Goal: Task Accomplishment & Management: Complete application form

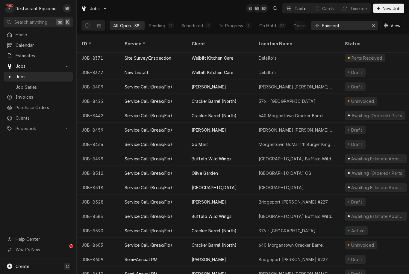
scroll to position [318, 0]
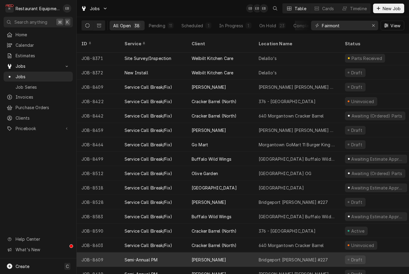
click at [284, 256] on div "Bridgeport Bob Evans #227" at bounding box center [294, 259] width 70 height 6
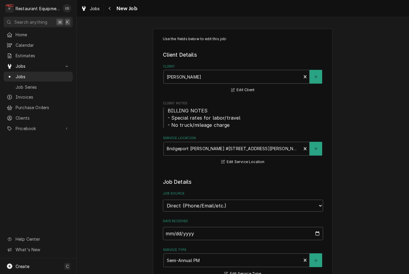
type textarea "x"
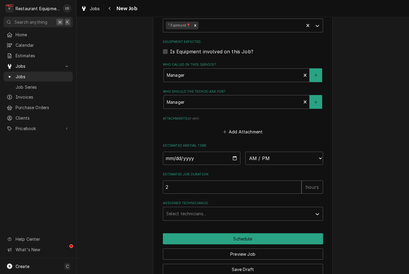
scroll to position [418, 0]
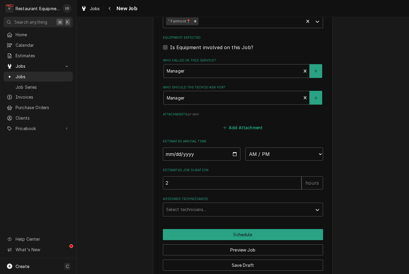
click at [245, 123] on button "Add Attachment" at bounding box center [243, 127] width 42 height 8
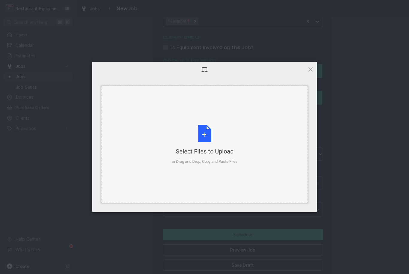
click at [211, 139] on div "Select Files to Upload or Drag and Drop, Copy and Paste Files" at bounding box center [205, 145] width 66 height 40
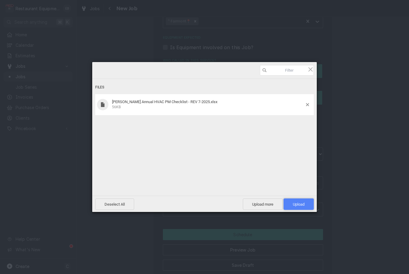
click at [303, 206] on span "Upload 1" at bounding box center [299, 204] width 12 height 4
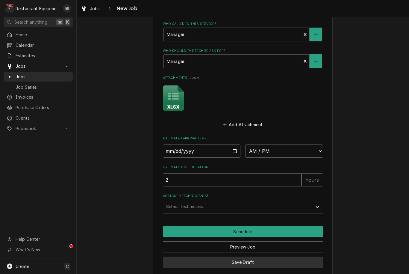
click at [264, 257] on button "Save Draft" at bounding box center [243, 261] width 160 height 11
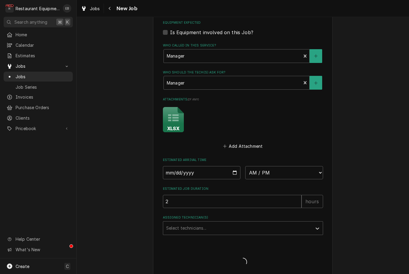
type textarea "x"
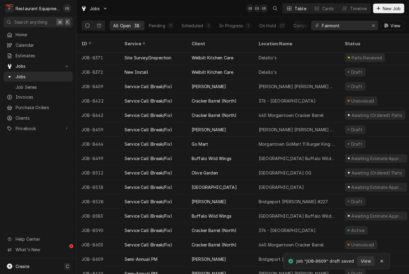
scroll to position [318, 0]
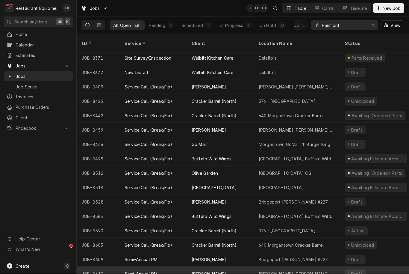
click at [274, 271] on div "[PERSON_NAME] [PERSON_NAME] #349" at bounding box center [297, 274] width 77 height 6
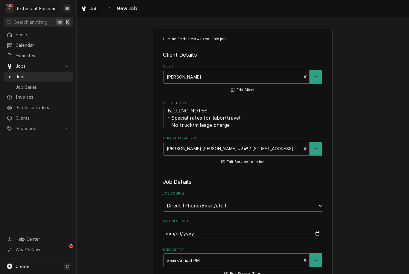
type textarea "x"
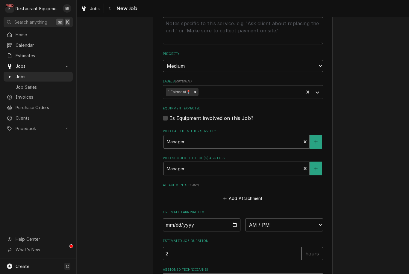
scroll to position [367, 0]
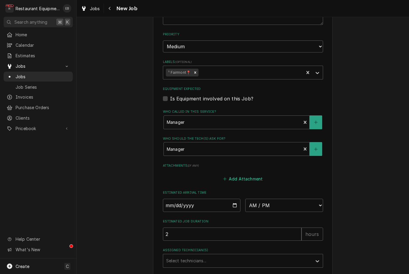
click at [235, 175] on button "Add Attachment" at bounding box center [243, 179] width 42 height 8
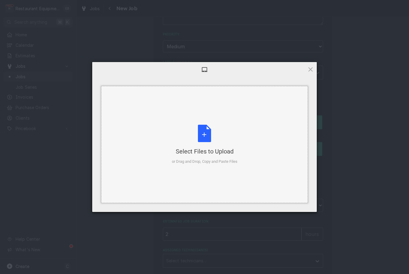
click at [198, 126] on div "Select Files to Upload or Drag and Drop, Copy and Paste Files" at bounding box center [205, 145] width 66 height 40
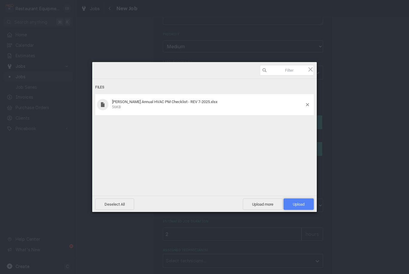
click at [298, 200] on span "Upload 1" at bounding box center [299, 203] width 30 height 11
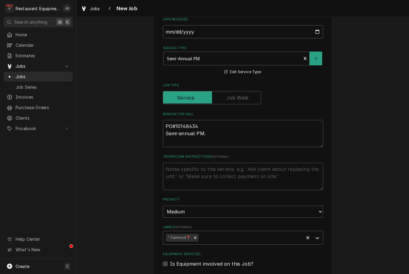
scroll to position [199, 0]
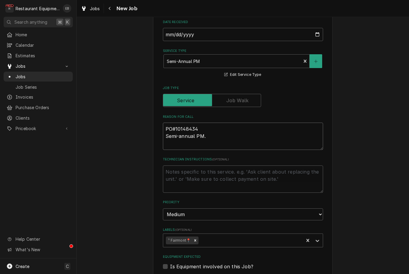
click at [182, 130] on textarea "PO#10148434 Semi-annual PM." at bounding box center [243, 136] width 160 height 27
type textarea "x"
type textarea "PO#10148434 Semi-nnual PM."
type textarea "x"
type textarea "PO#10148434 Seminnual PM."
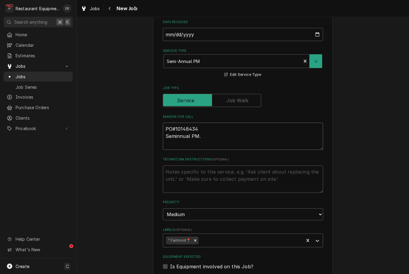
type textarea "x"
type textarea "PO#10148434 Semnnual PM."
type textarea "x"
type textarea "PO#10148434 Sennual PM."
type textarea "x"
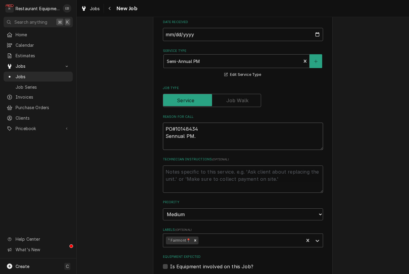
type textarea "PO#10148434 Snnual PM."
type textarea "x"
type textarea "PO#10148434 nnual PM."
type textarea "x"
type textarea "PO#10148434 Annual PM."
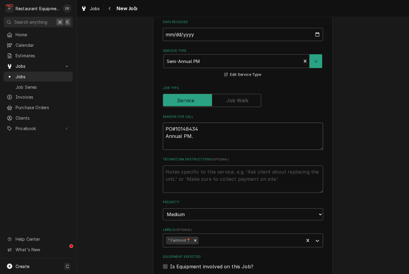
type textarea "x"
type textarea "PO#10148434 Annual PM."
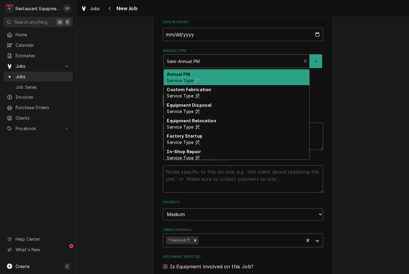
click at [241, 62] on div "Service Type" at bounding box center [233, 61] width 132 height 11
type textarea "x"
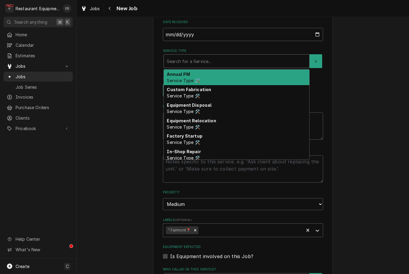
type input "a"
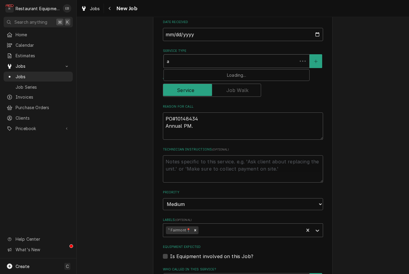
type textarea "x"
type input "an"
type textarea "x"
type input "ann"
type textarea "x"
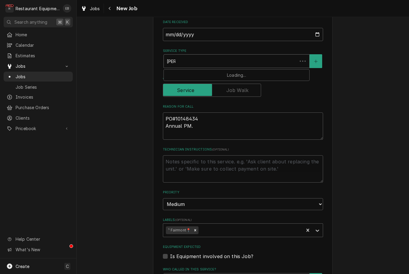
type input "annu"
type textarea "x"
type input "annua"
type textarea "x"
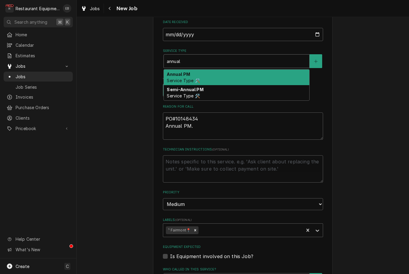
click at [216, 77] on div "Annual PM Service Type 🛠️" at bounding box center [237, 78] width 146 height 16
type input "annual"
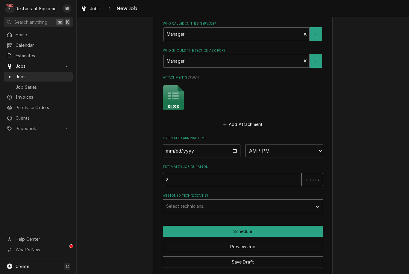
scroll to position [454, 0]
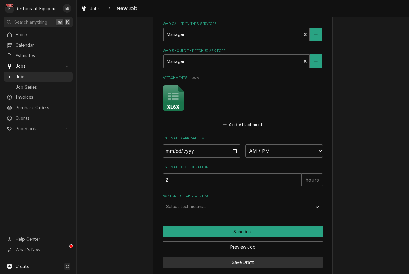
click at [261, 256] on button "Save Draft" at bounding box center [243, 261] width 160 height 11
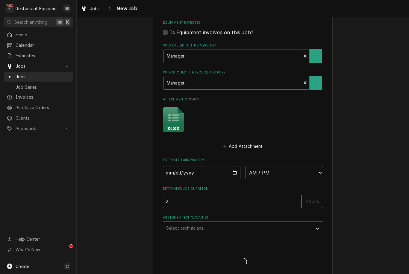
type textarea "x"
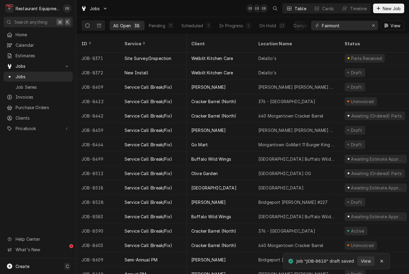
scroll to position [318, 0]
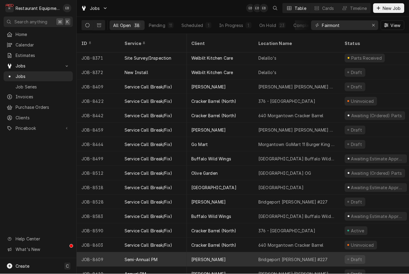
click at [223, 253] on div "[PERSON_NAME]" at bounding box center [220, 259] width 67 height 14
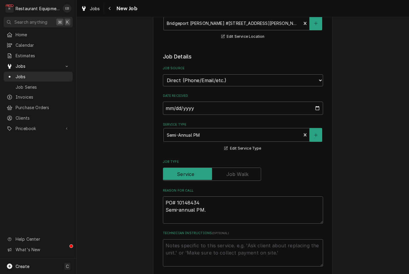
scroll to position [137, 0]
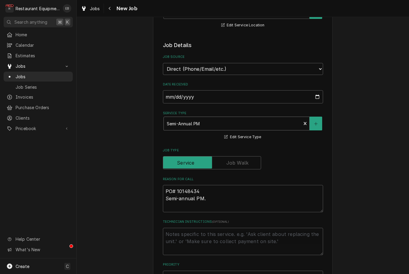
click at [206, 122] on div "Service Type" at bounding box center [233, 123] width 132 height 11
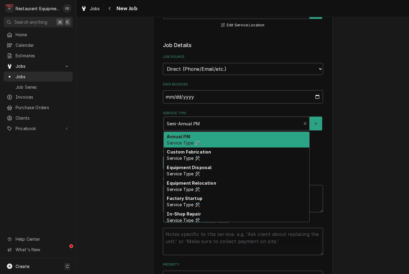
click at [202, 132] on div "Annual PM Service Type 🛠️" at bounding box center [237, 140] width 146 height 16
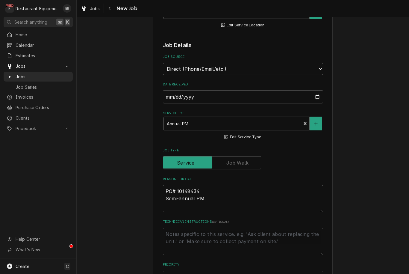
click at [182, 195] on textarea "PO# 10148434 Semi-annual PM." at bounding box center [243, 198] width 160 height 27
type textarea "x"
type textarea "PO# 10148434 Semi-nnual PM."
type textarea "x"
type textarea "PO# 10148434 Seminnual PM."
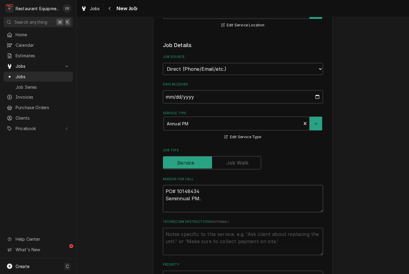
type textarea "x"
type textarea "PO# 10148434 Semnnual PM."
type textarea "x"
type textarea "PO# 10148434 Sennual PM."
type textarea "x"
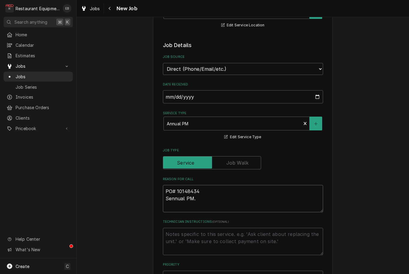
type textarea "PO# 10148434 [PERSON_NAME] PM."
type textarea "x"
type textarea "PO# 10148434 nnual PM."
type textarea "x"
type textarea "PO# 10148434 Annual PM."
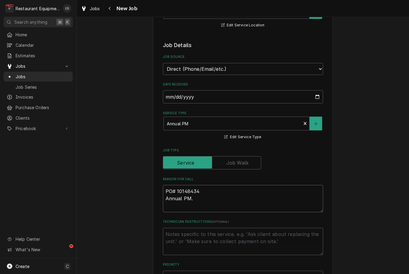
type textarea "x"
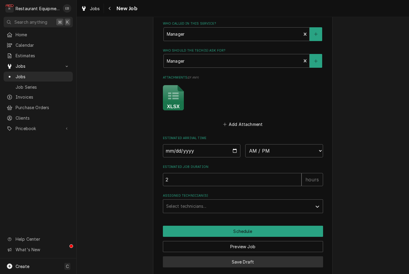
scroll to position [454, 0]
type textarea "PO# 10148434 Annual PM."
click at [323, 259] on button "Save Draft" at bounding box center [243, 261] width 160 height 11
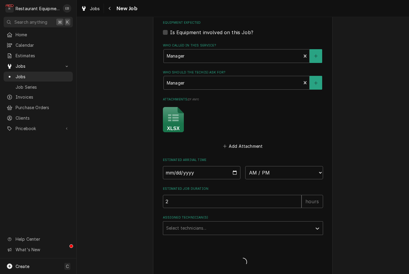
type textarea "x"
